Goal: Task Accomplishment & Management: Manage account settings

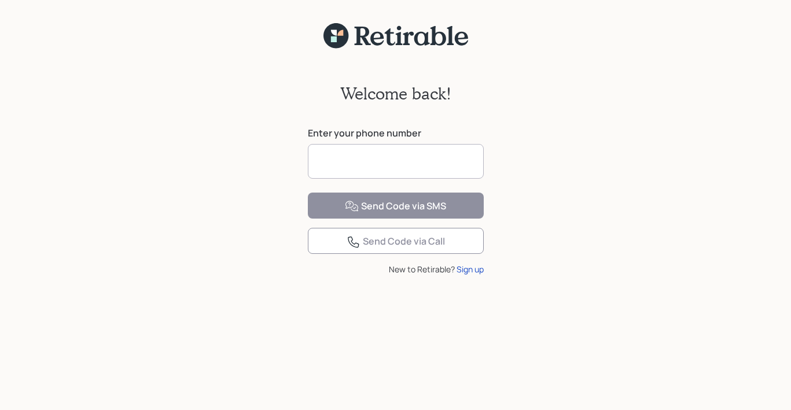
click at [437, 153] on input at bounding box center [396, 161] width 176 height 35
type input "**********"
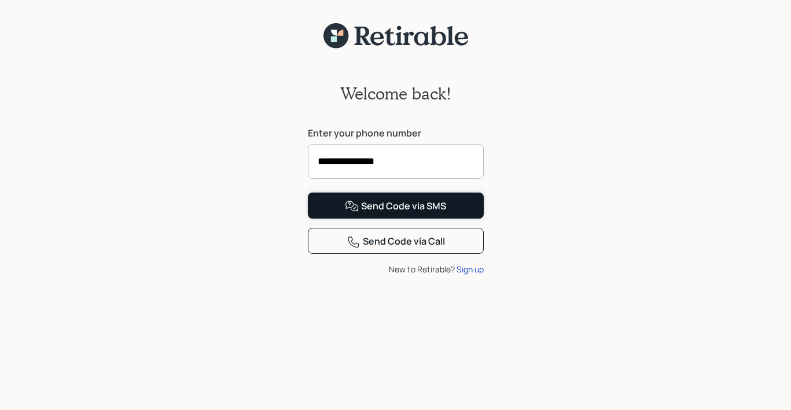
click at [374, 213] on div "Send Code via SMS" at bounding box center [395, 207] width 101 height 14
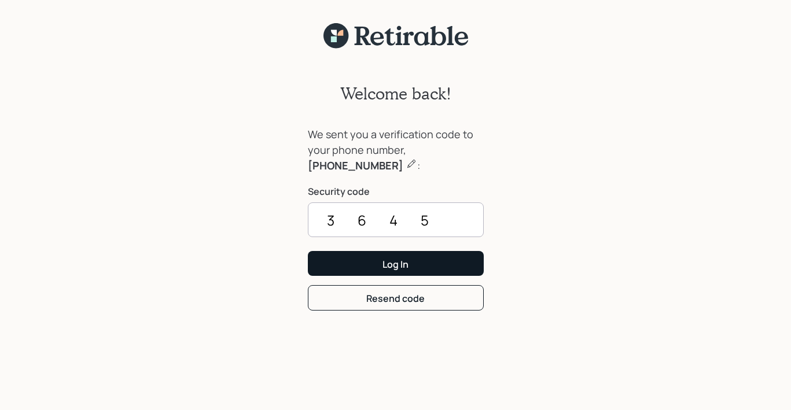
type input "3645"
click at [370, 258] on button "Log In" at bounding box center [396, 263] width 176 height 25
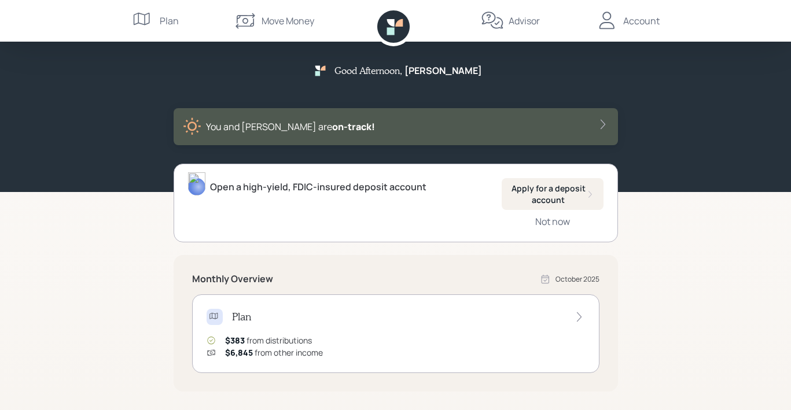
click at [647, 17] on div "Account" at bounding box center [641, 21] width 36 height 14
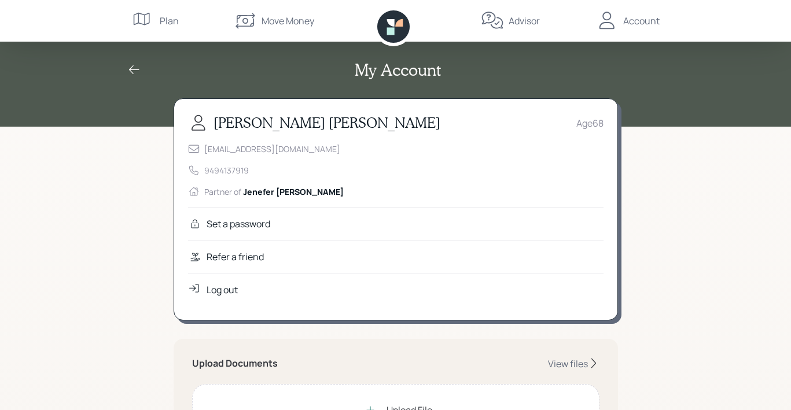
click at [226, 289] on div "Log out" at bounding box center [221, 290] width 31 height 14
